Goal: Information Seeking & Learning: Learn about a topic

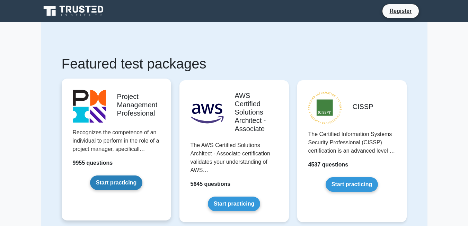
click at [128, 177] on link "Start practicing" at bounding box center [116, 183] width 52 height 15
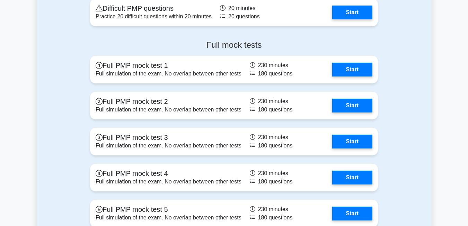
scroll to position [2009, 0]
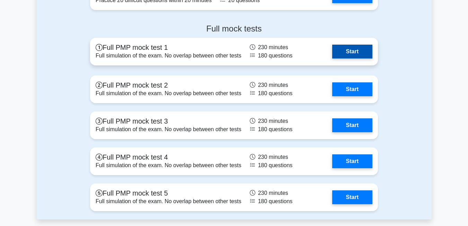
click at [360, 54] on link "Start" at bounding box center [352, 52] width 40 height 14
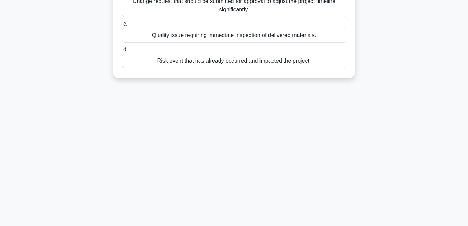
scroll to position [148, 0]
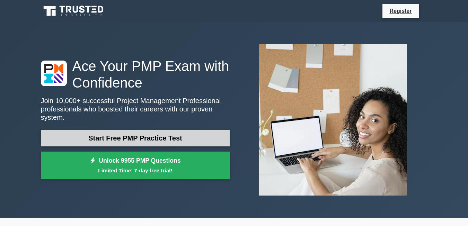
click at [147, 133] on link "Start Free PMP Practice Test" at bounding box center [135, 138] width 189 height 17
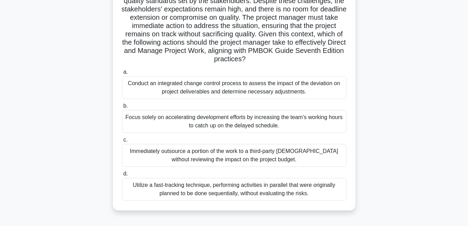
scroll to position [148, 0]
